Goal: Navigation & Orientation: Find specific page/section

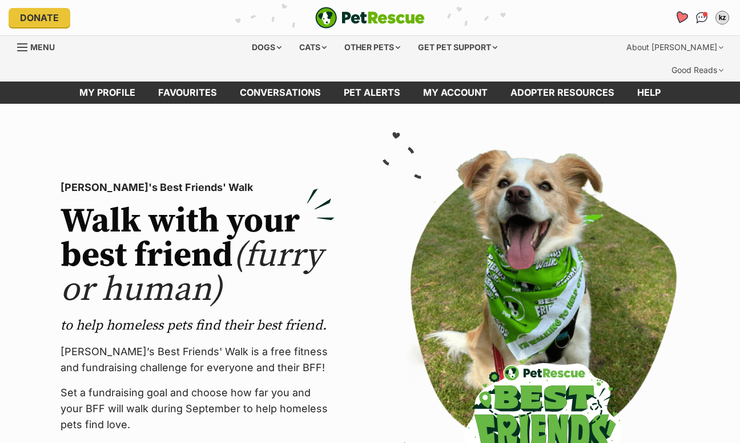
click at [680, 16] on icon "Favourites" at bounding box center [681, 17] width 14 height 13
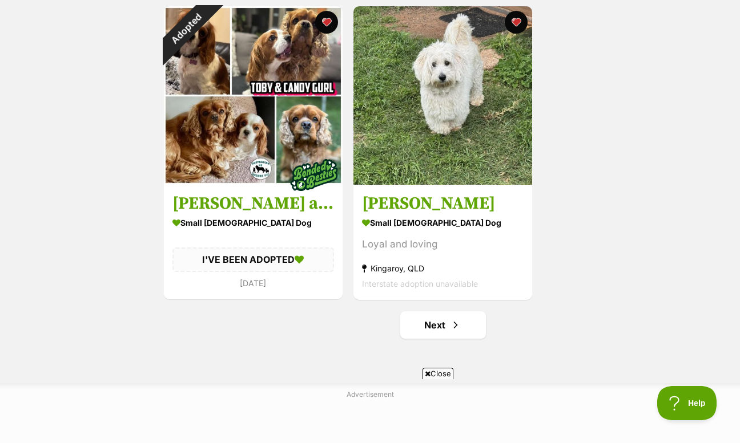
scroll to position [2086, 0]
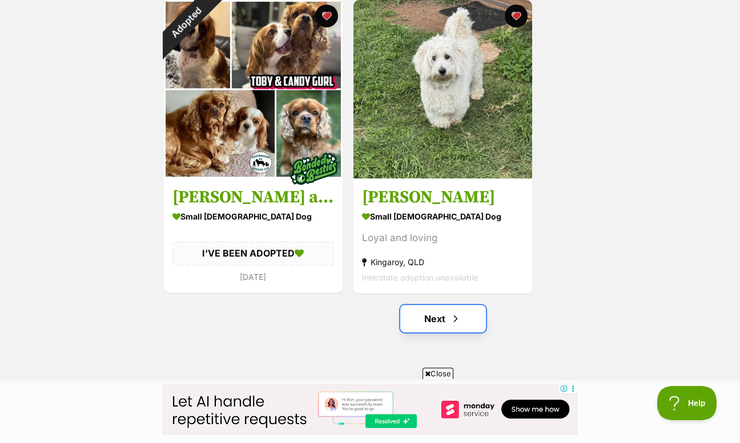
click at [473, 305] on link "Next" at bounding box center [443, 318] width 86 height 27
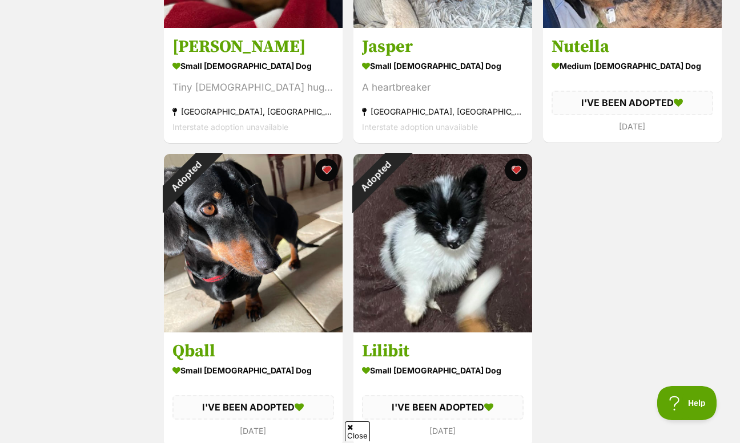
scroll to position [2048, 0]
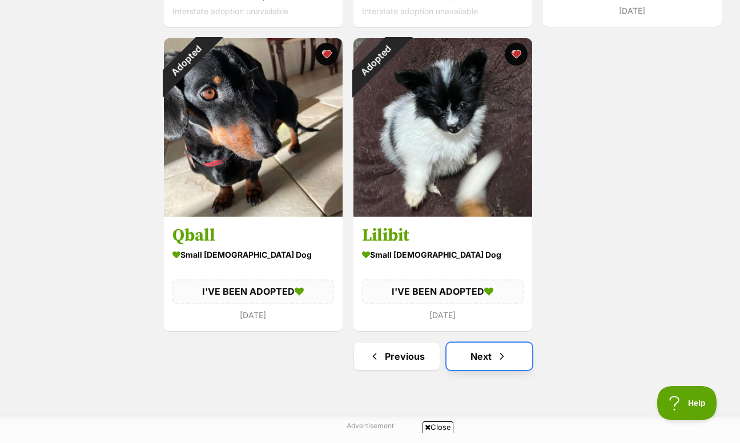
click at [487, 343] on link "Next" at bounding box center [489, 356] width 86 height 27
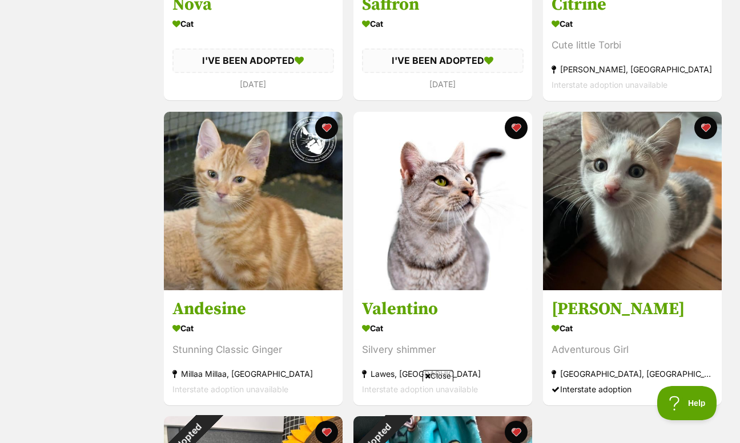
scroll to position [1717, 0]
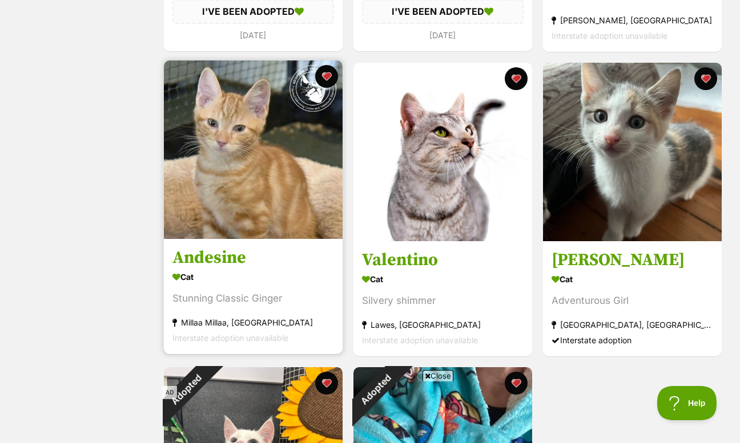
click at [228, 151] on img at bounding box center [253, 149] width 179 height 179
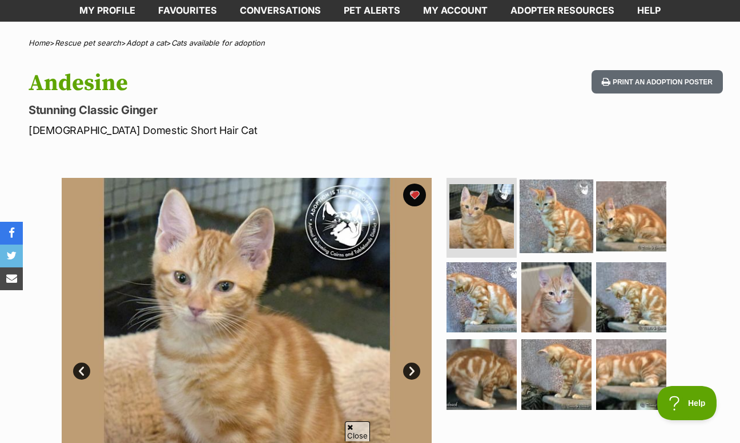
click at [548, 204] on img at bounding box center [556, 217] width 74 height 74
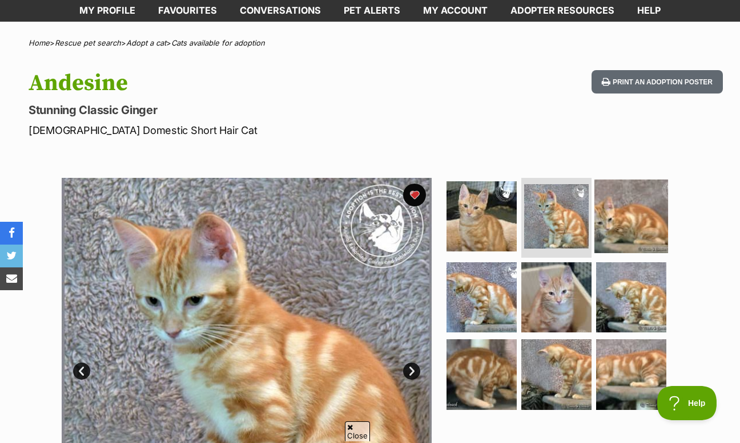
click at [633, 215] on img at bounding box center [631, 217] width 74 height 74
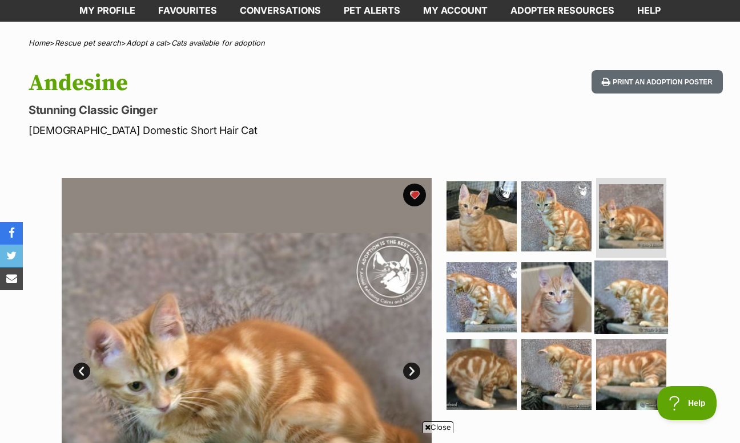
click at [635, 261] on img at bounding box center [631, 297] width 74 height 74
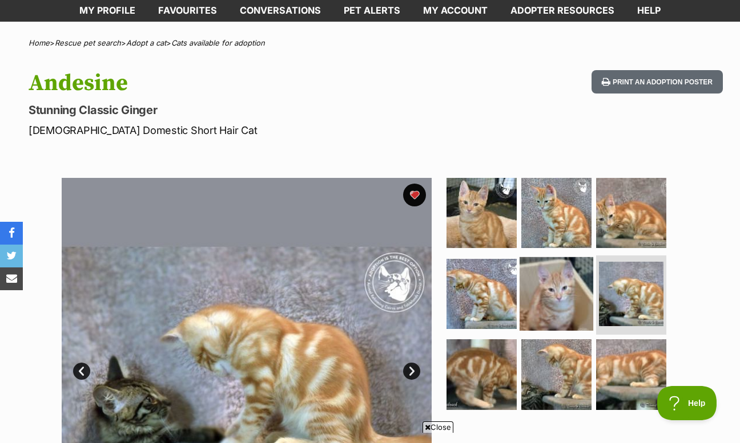
click at [565, 257] on img at bounding box center [556, 294] width 74 height 74
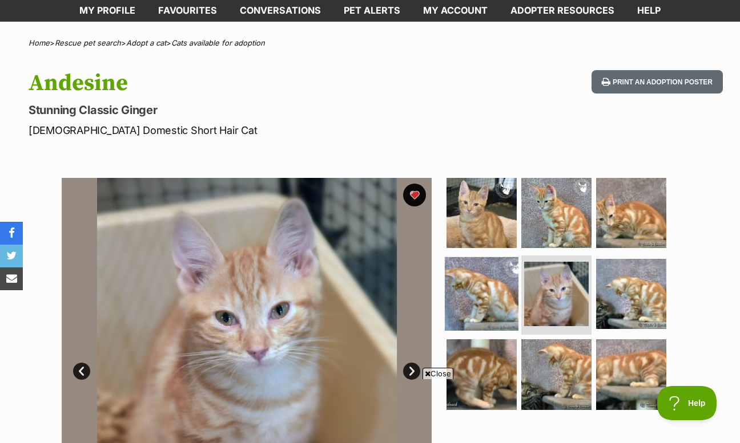
click at [485, 264] on img at bounding box center [482, 294] width 74 height 74
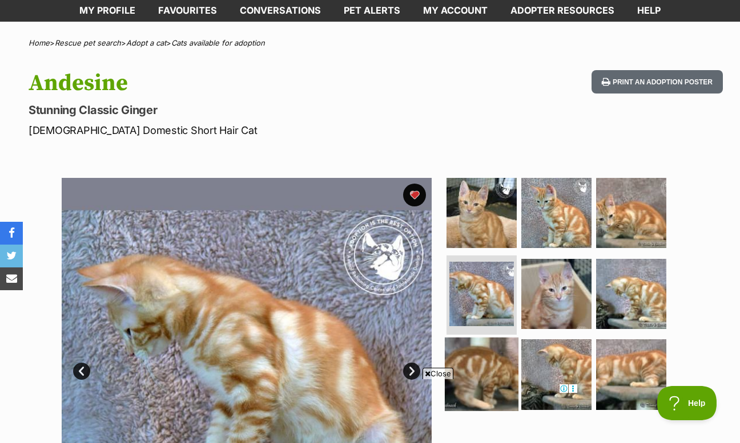
click at [478, 344] on img at bounding box center [482, 375] width 74 height 74
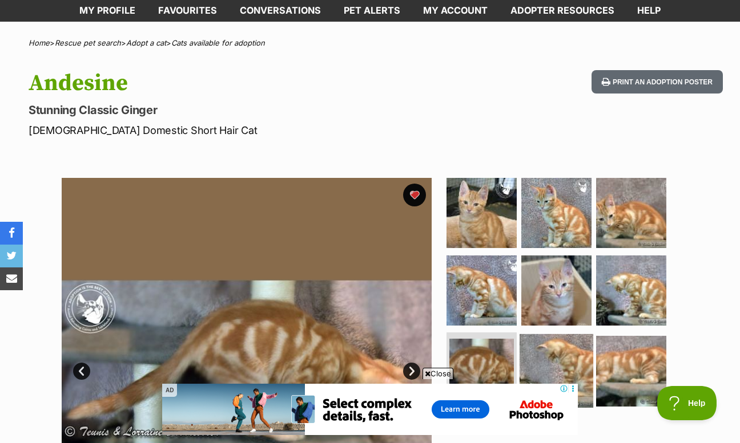
click at [555, 341] on img at bounding box center [556, 371] width 74 height 74
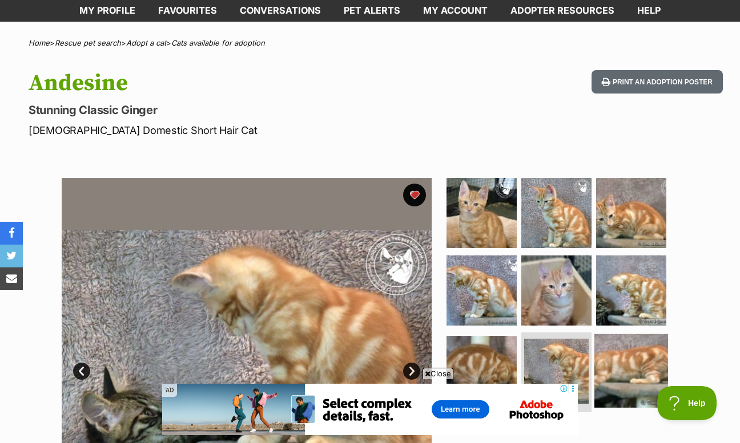
click at [609, 337] on img at bounding box center [631, 371] width 74 height 74
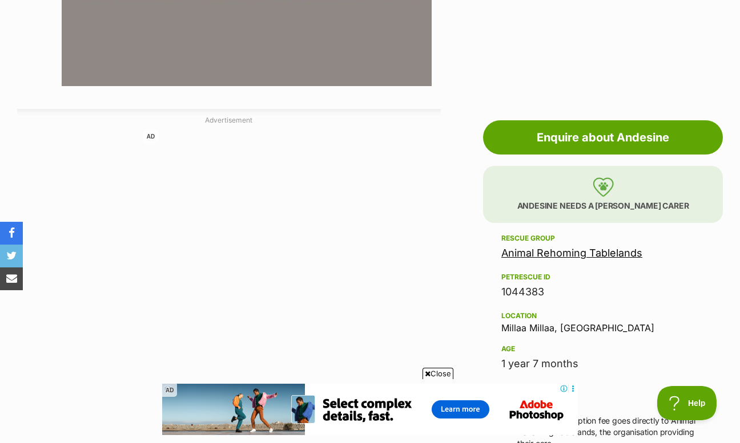
scroll to position [550, 0]
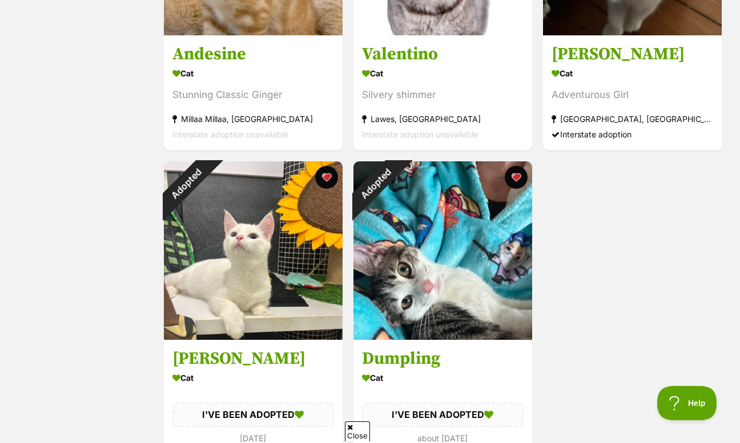
scroll to position [1962, 0]
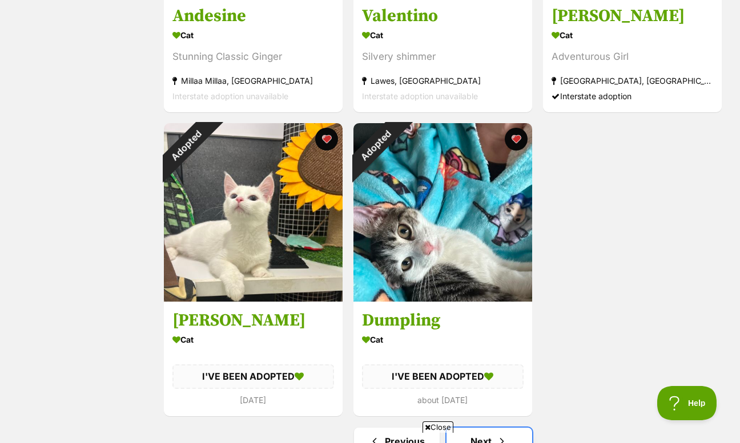
click at [511, 428] on link "Next" at bounding box center [489, 441] width 86 height 27
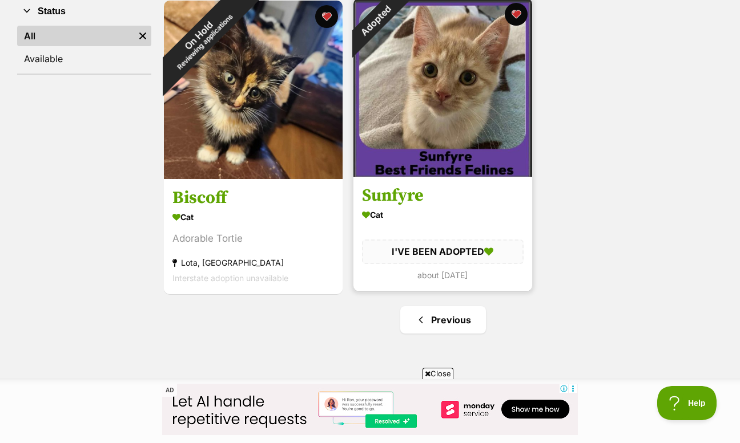
click at [493, 215] on section "Cat I'VE BEEN ADOPTED about 1 month ago" at bounding box center [443, 245] width 162 height 76
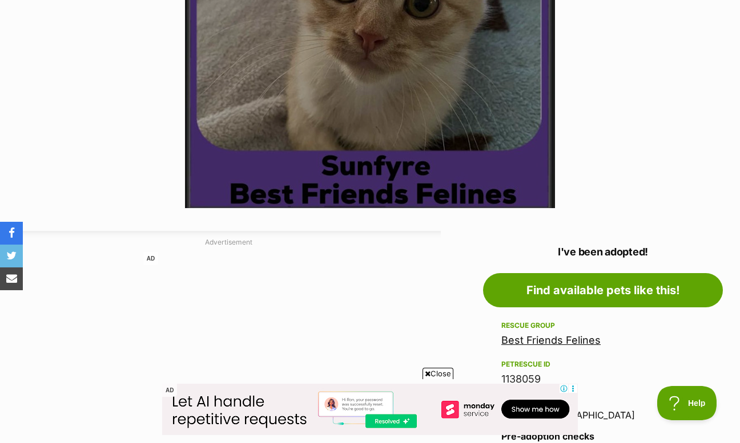
click at [512, 372] on div "1138059" at bounding box center [602, 380] width 203 height 16
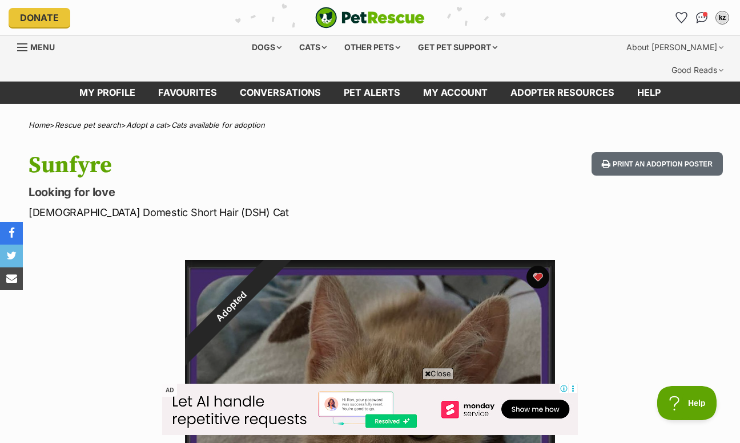
scroll to position [196, 0]
